Goal: Information Seeking & Learning: Learn about a topic

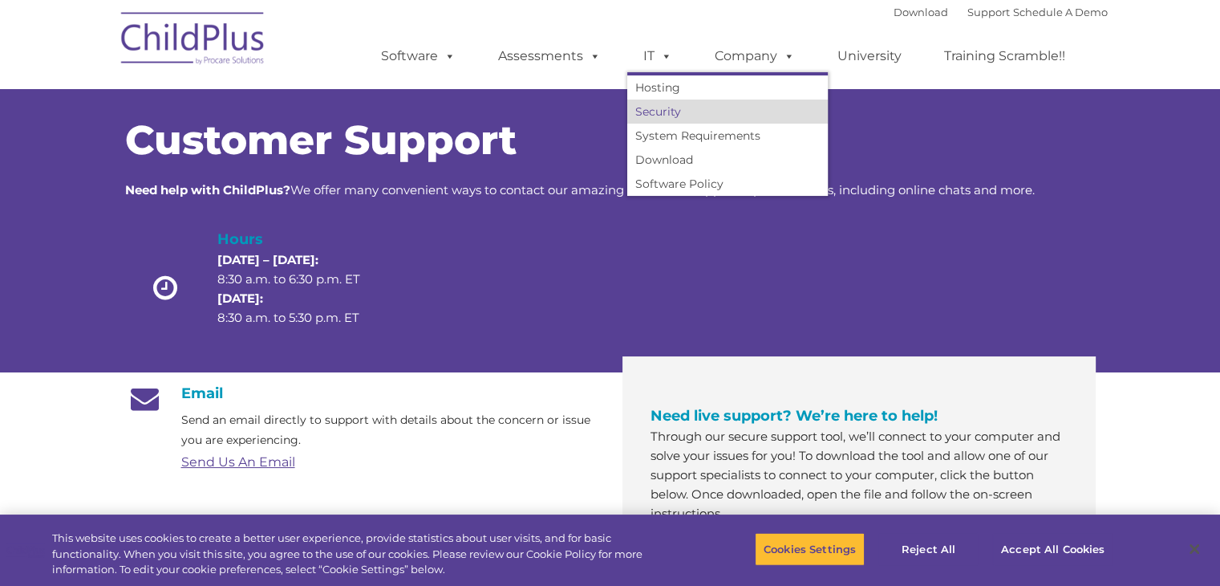
click at [665, 120] on link "Security" at bounding box center [727, 111] width 201 height 24
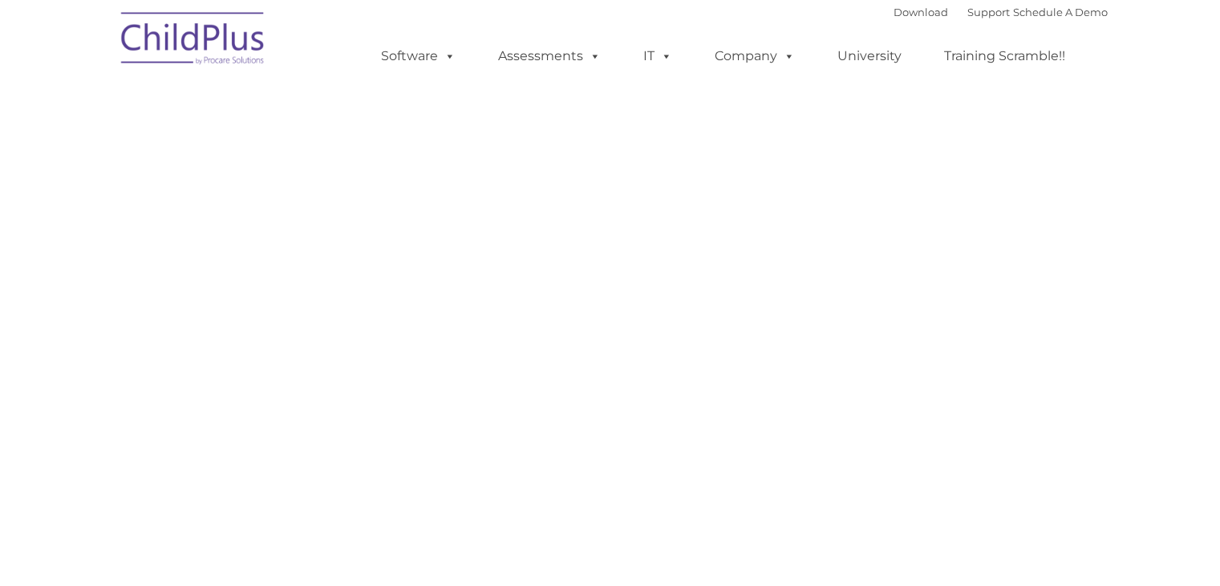
type input ""
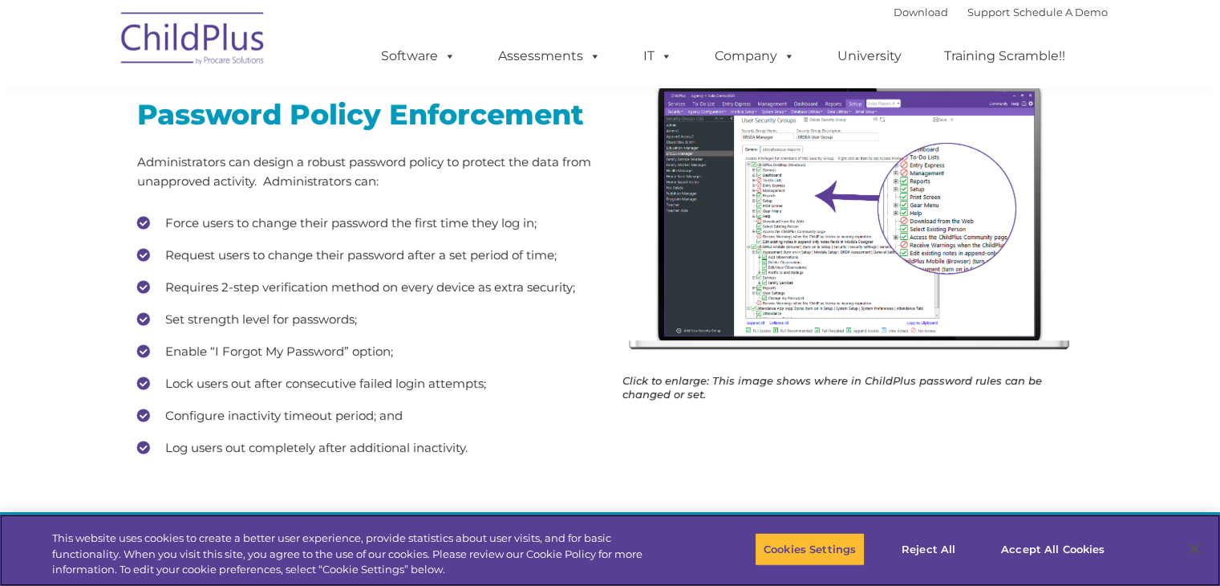
scroll to position [281, 0]
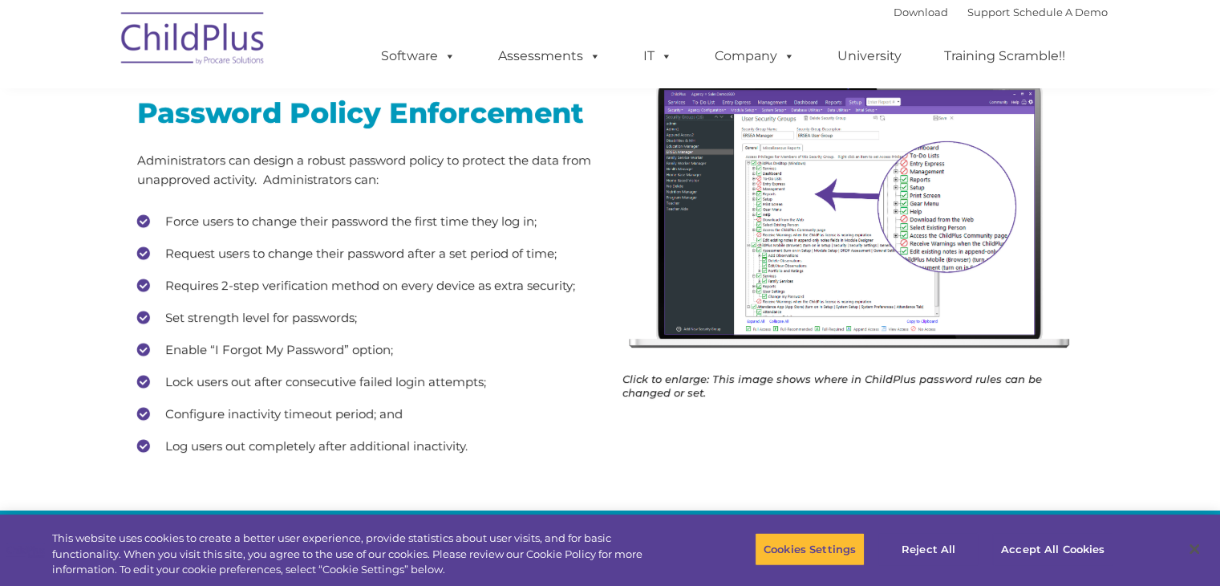
click at [841, 201] on img at bounding box center [853, 218] width 461 height 286
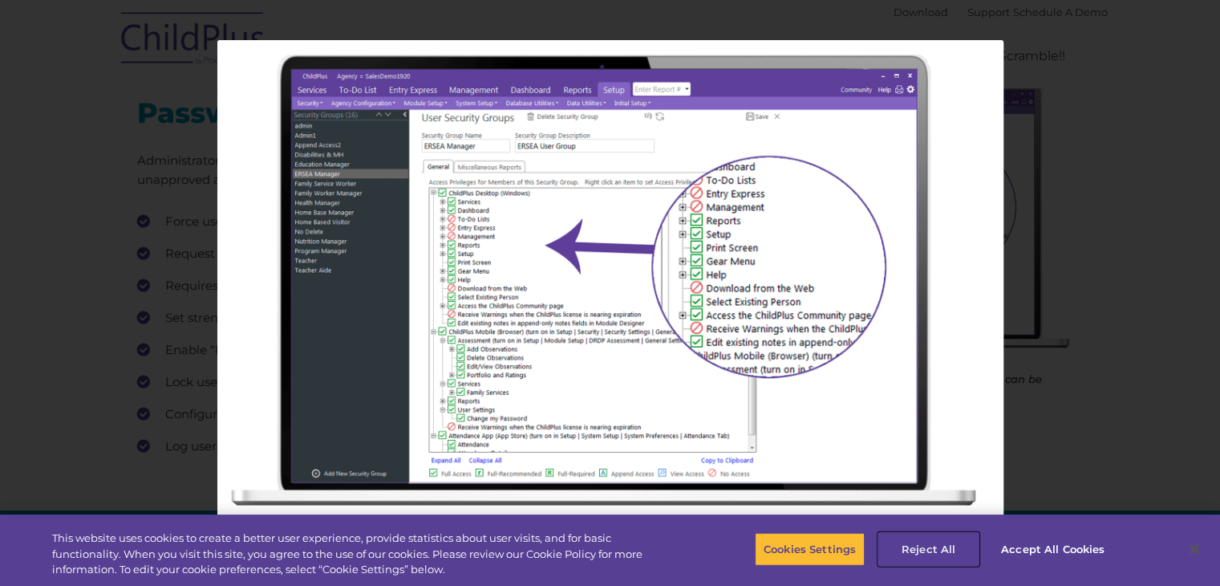
click at [908, 550] on button "Reject All" at bounding box center [929, 549] width 100 height 34
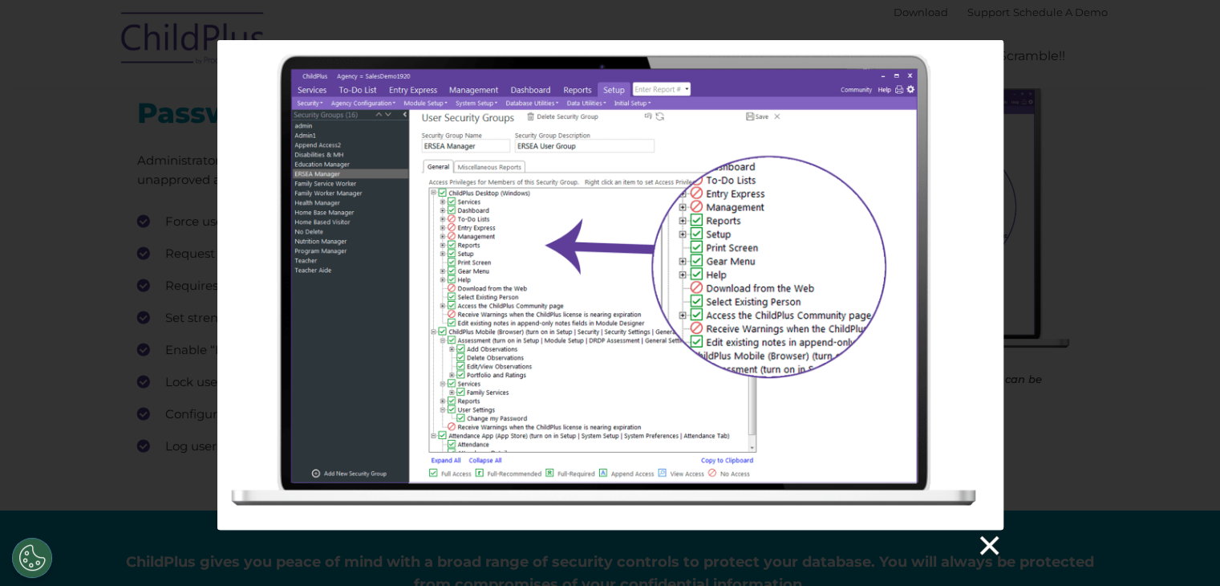
click at [992, 542] on link at bounding box center [988, 546] width 24 height 24
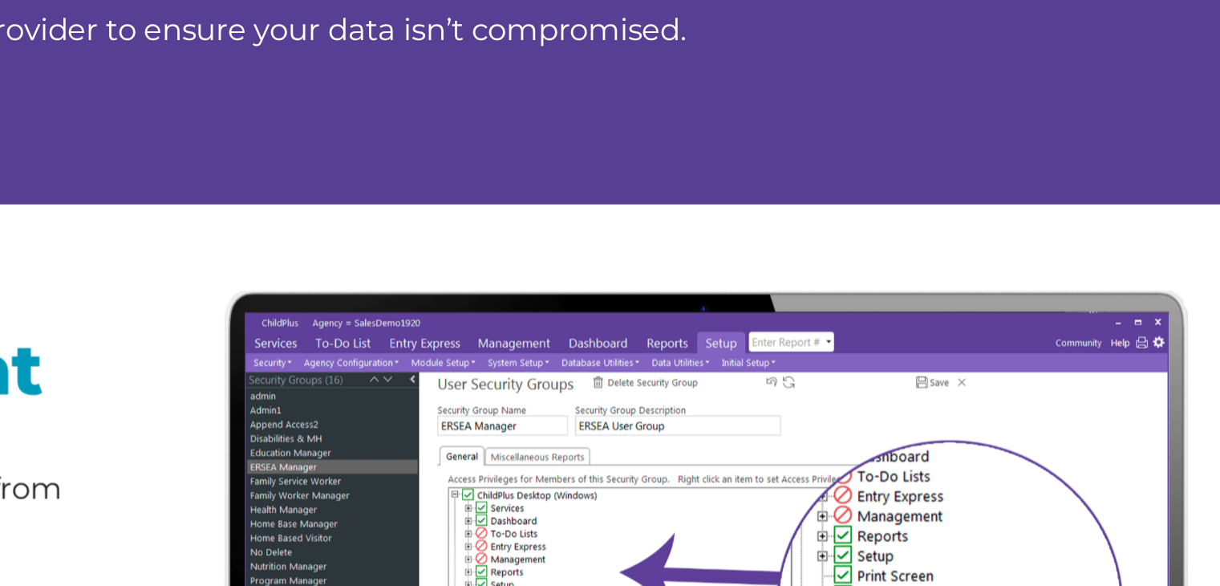
scroll to position [114, 0]
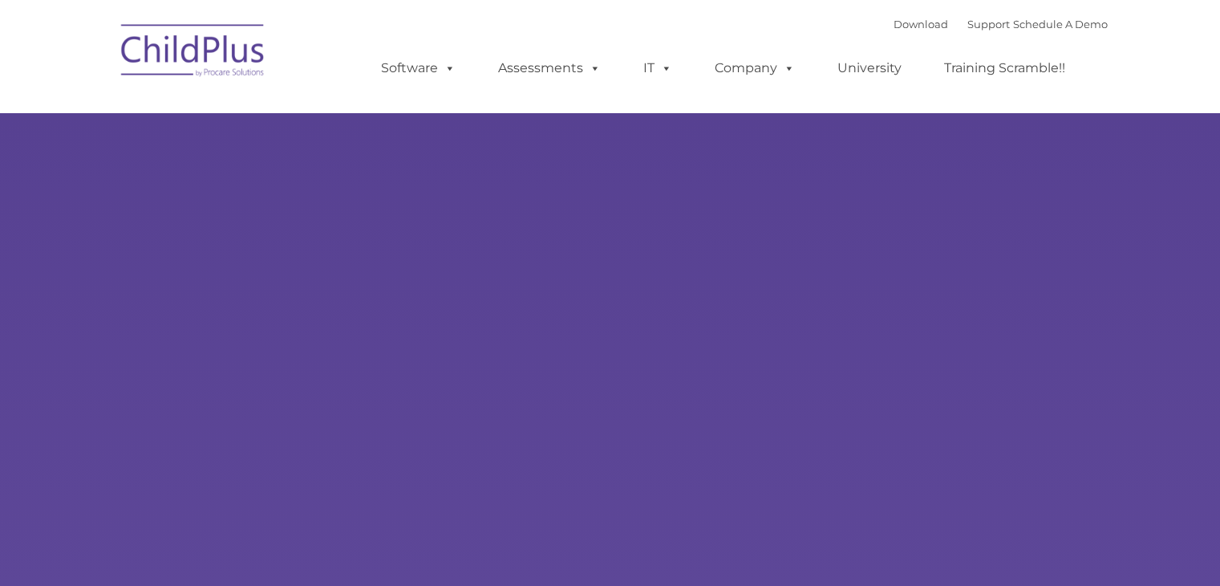
type input ""
select select "MEDIUM"
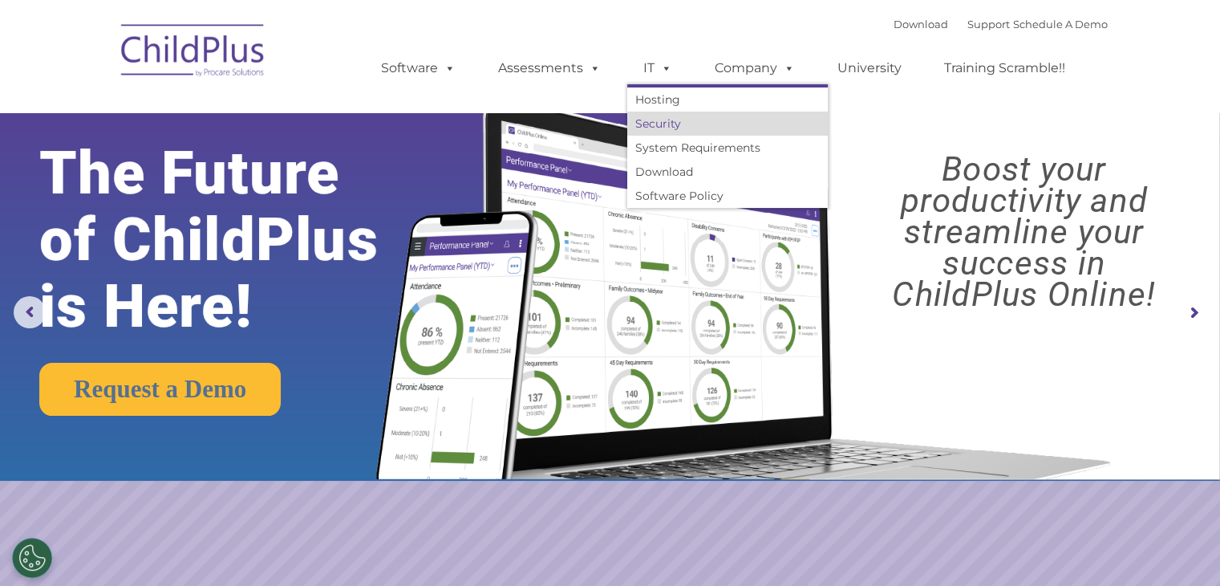
click at [658, 119] on link "Security" at bounding box center [727, 124] width 201 height 24
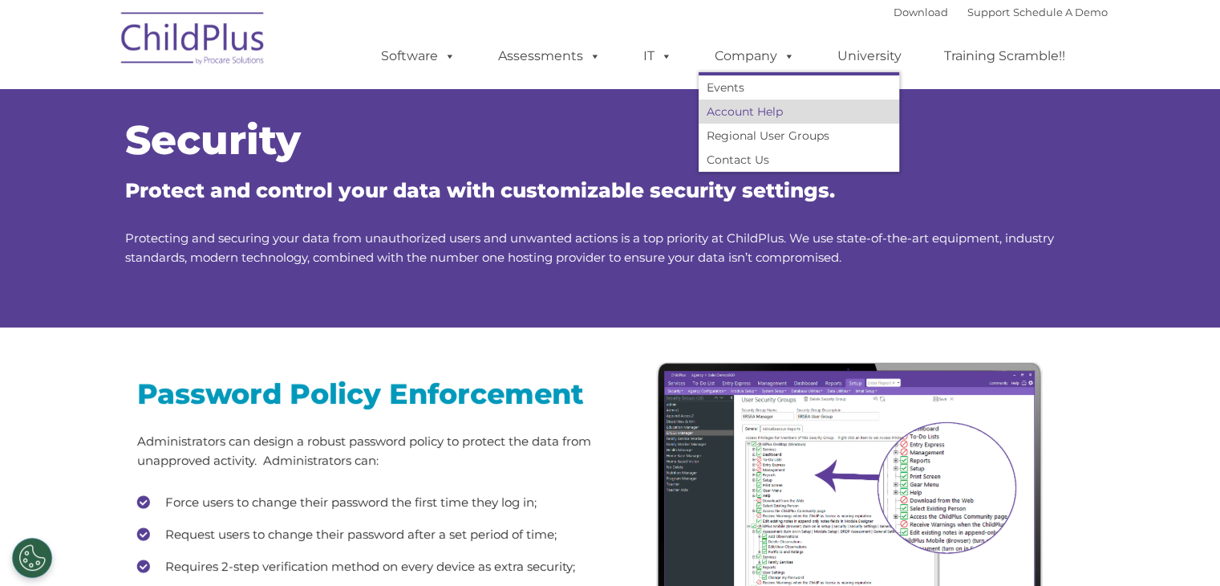
click at [753, 112] on link "Account Help" at bounding box center [799, 111] width 201 height 24
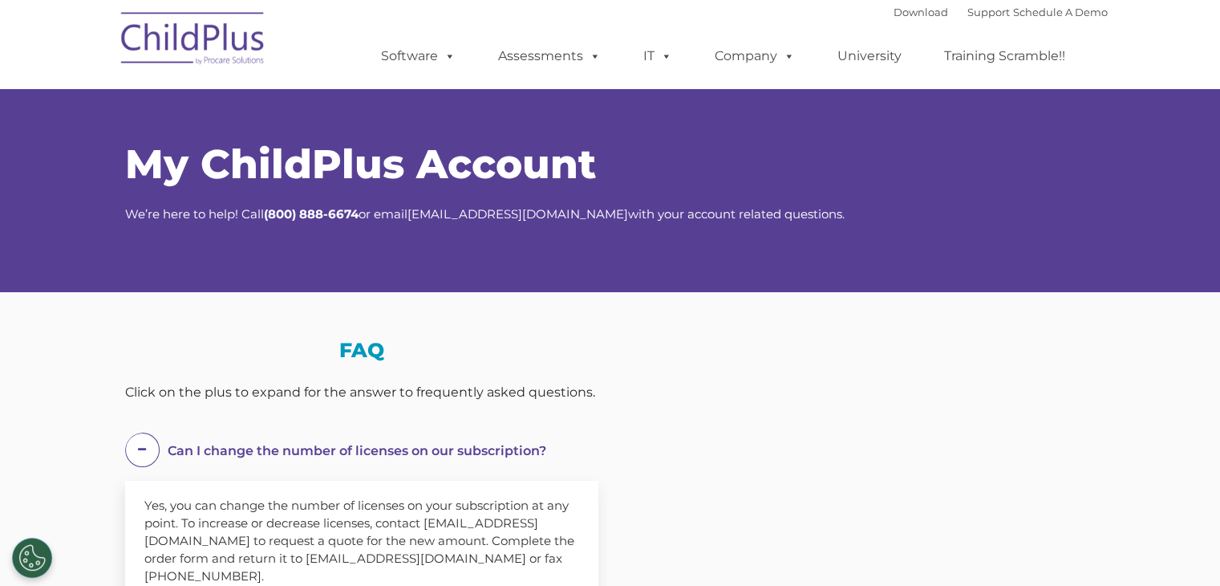
select select "MEDIUM"
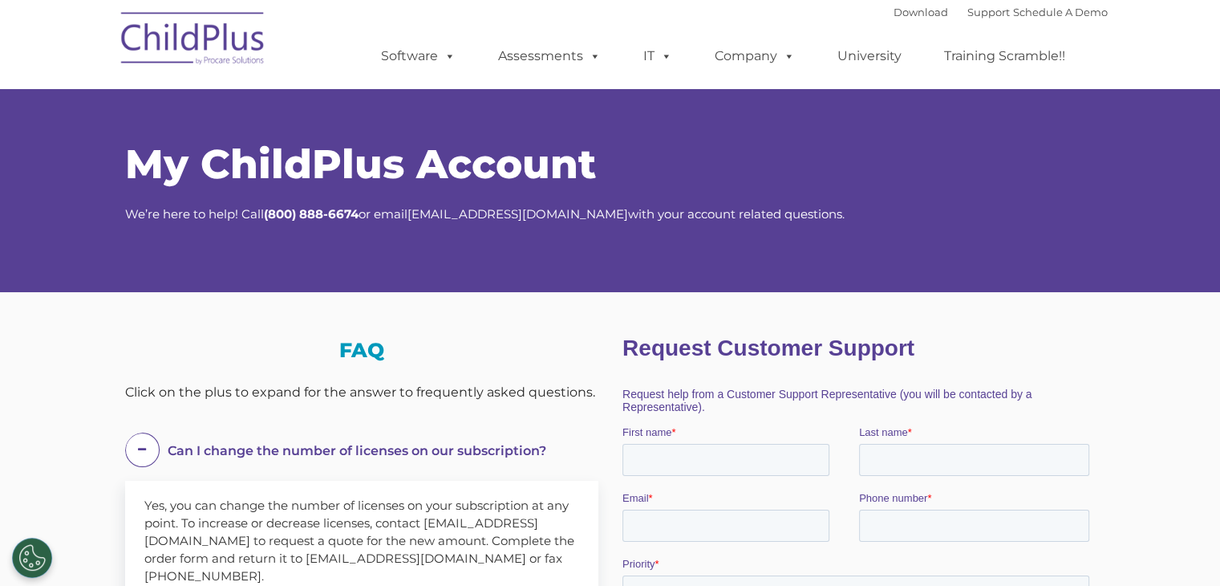
click at [224, 59] on img at bounding box center [193, 41] width 160 height 80
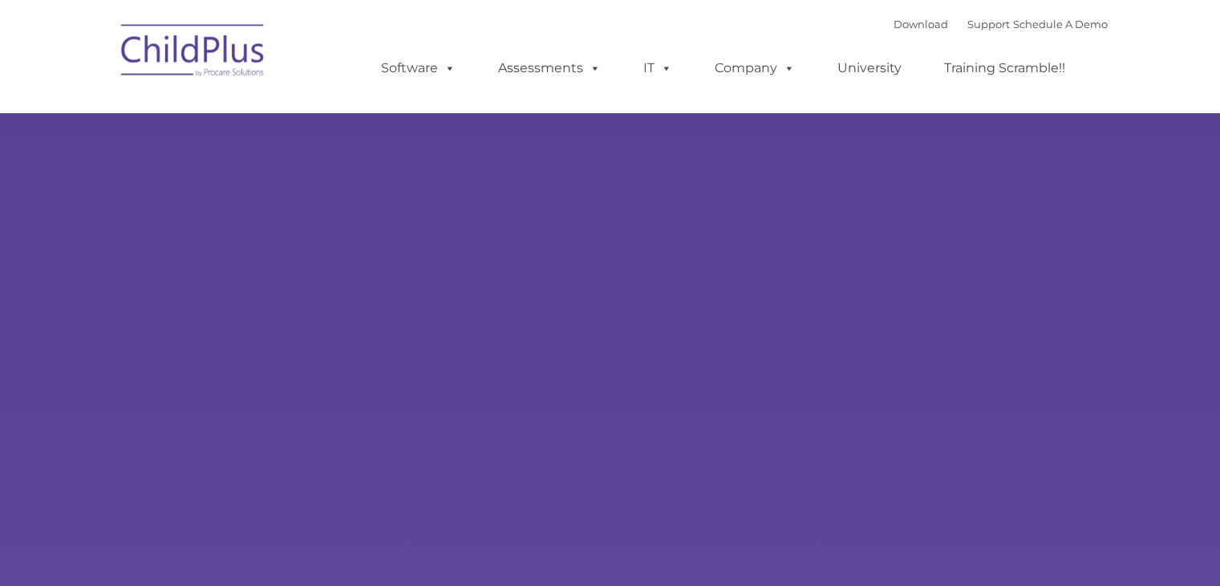
select select "MEDIUM"
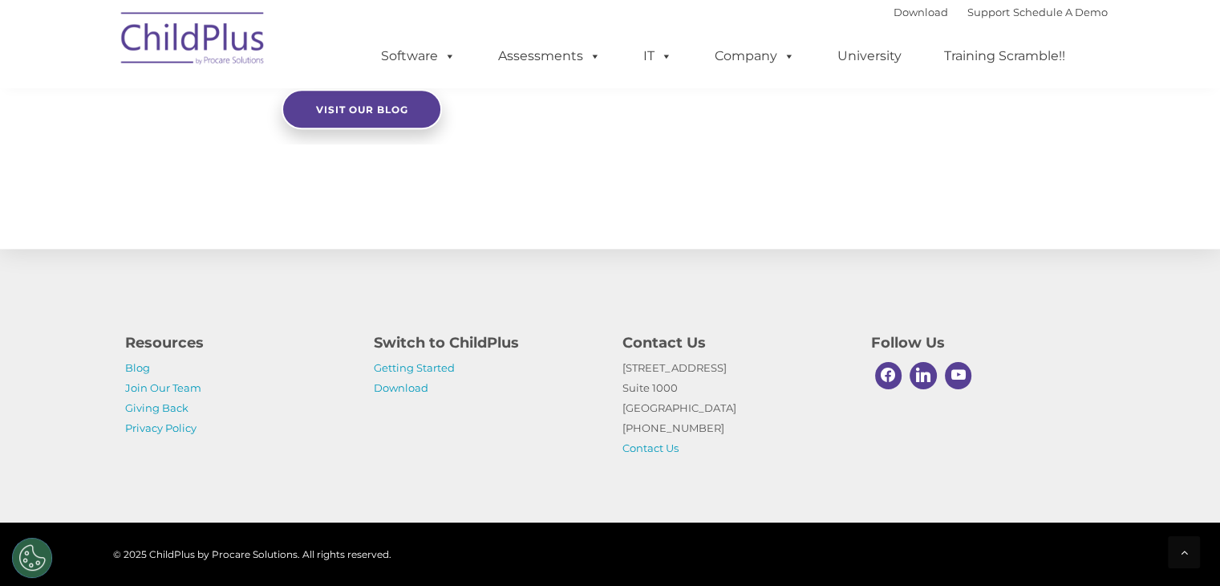
scroll to position [1812, 0]
click at [440, 362] on link "Getting Started" at bounding box center [414, 367] width 81 height 13
